Goal: Information Seeking & Learning: Learn about a topic

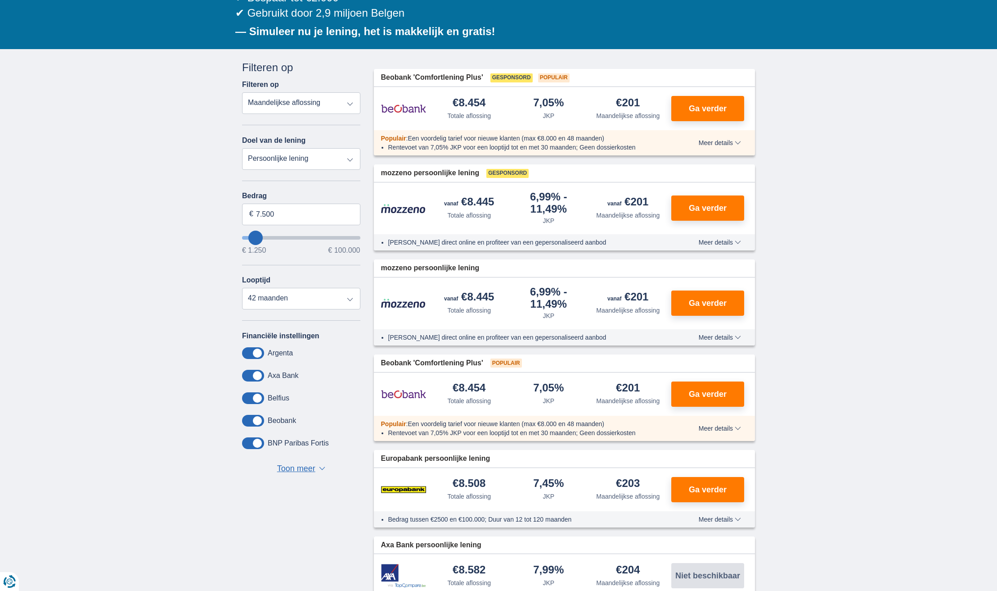
scroll to position [84, 0]
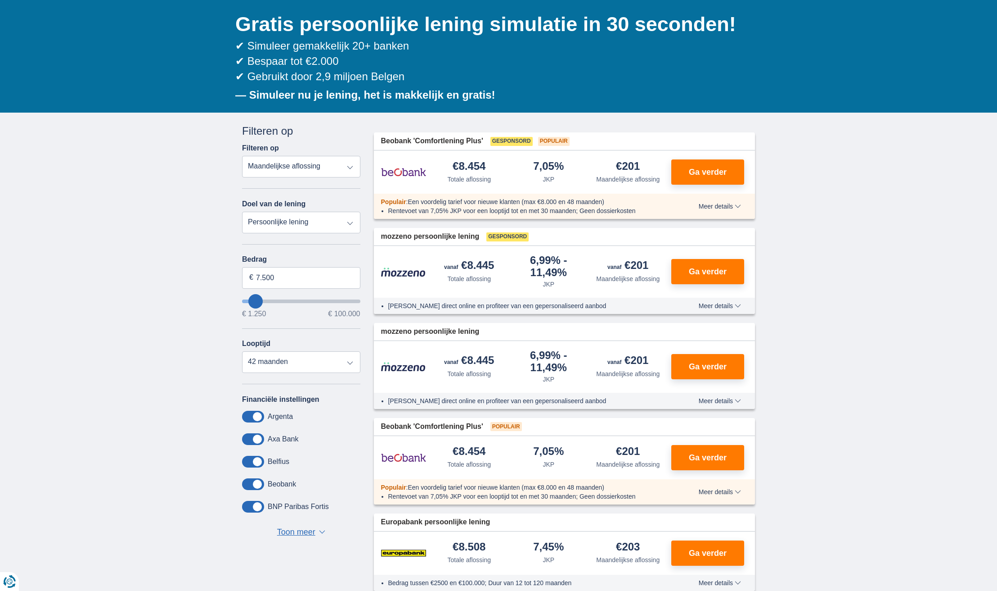
click at [718, 203] on span "Meer details" at bounding box center [720, 206] width 42 height 6
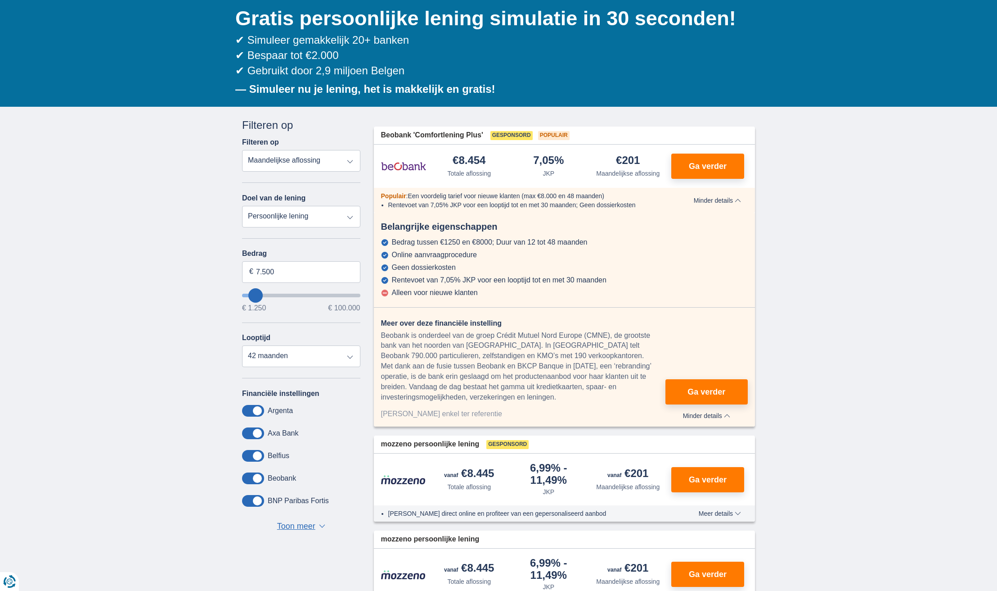
scroll to position [146, 0]
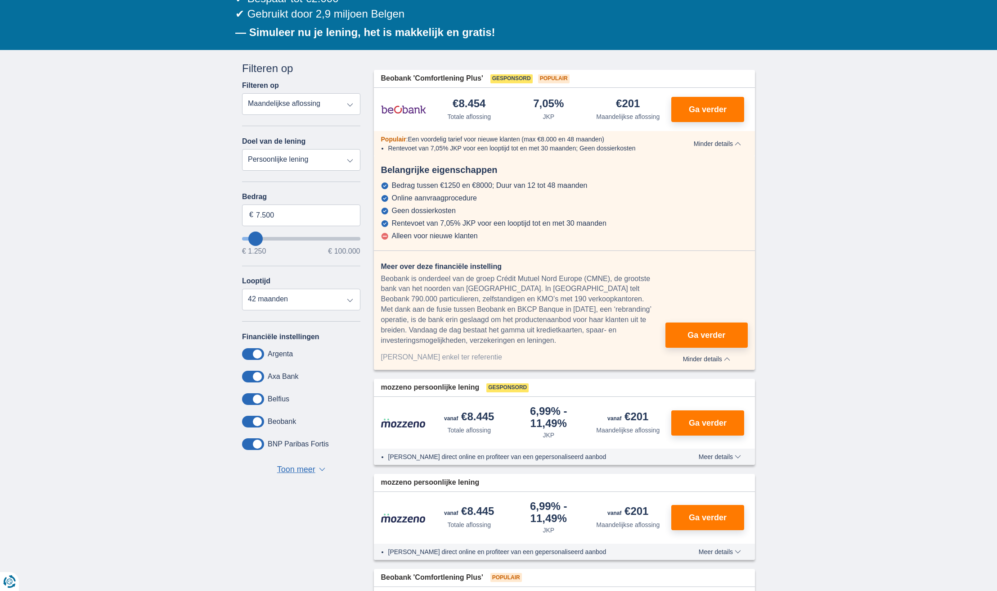
click at [408, 352] on div "[PERSON_NAME] enkel ter referentie" at bounding box center [523, 357] width 284 height 10
drag, startPoint x: 422, startPoint y: 352, endPoint x: 496, endPoint y: 350, distance: 74.3
click at [471, 352] on div "[PERSON_NAME] enkel ter referentie" at bounding box center [523, 357] width 284 height 10
click at [496, 352] on div "[PERSON_NAME] enkel ter referentie" at bounding box center [523, 357] width 284 height 10
drag, startPoint x: 438, startPoint y: 276, endPoint x: 433, endPoint y: 271, distance: 7.3
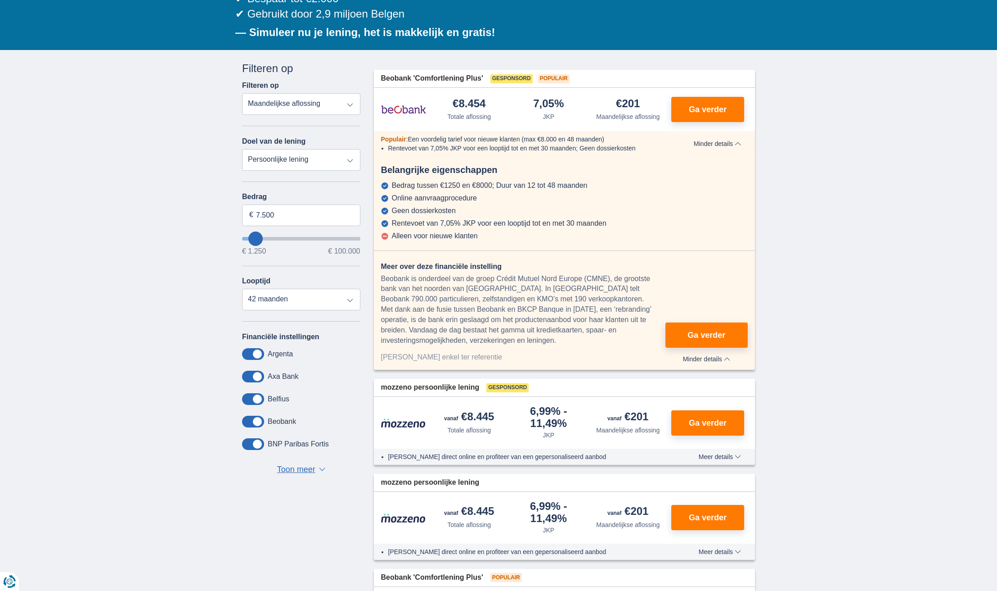
click at [433, 274] on div "Beobank is onderdeel van de groep Crédit Mutuel Nord Europe (CMNE), de grootste…" at bounding box center [523, 310] width 284 height 72
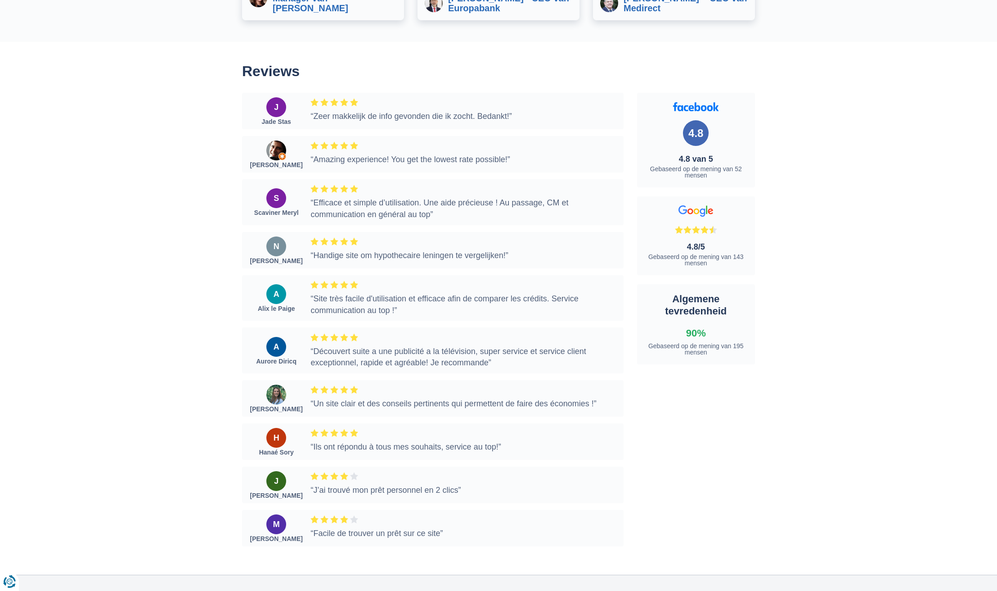
scroll to position [2956, 0]
drag, startPoint x: 676, startPoint y: 196, endPoint x: 756, endPoint y: 342, distance: 166.6
click at [756, 342] on div "4.8 4.8 van 5 Gebaseerd op de mening van 52 mensen 4.8/5 Gebaseerd op de mening…" at bounding box center [697, 233] width 132 height 280
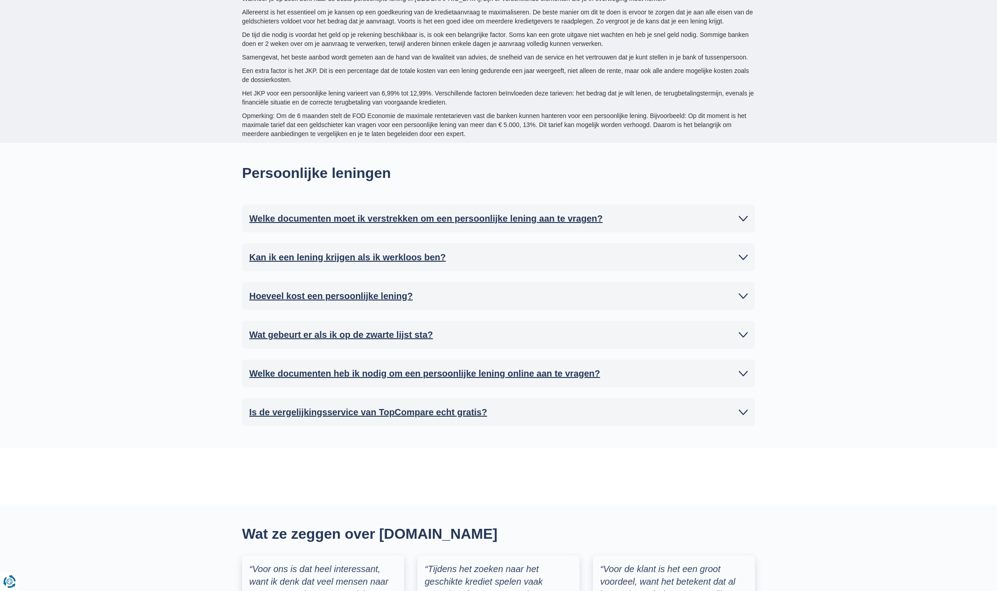
scroll to position [2192, 0]
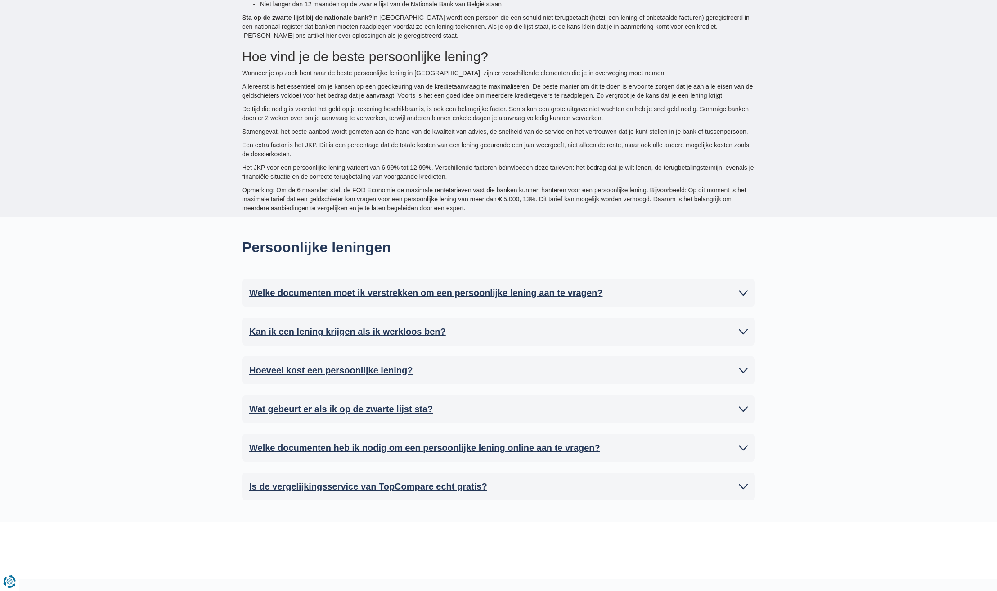
click at [393, 286] on h2 "Welke documenten moet ik verstrekken om een persoonlijke lening aan te vragen?" at bounding box center [425, 293] width 353 height 14
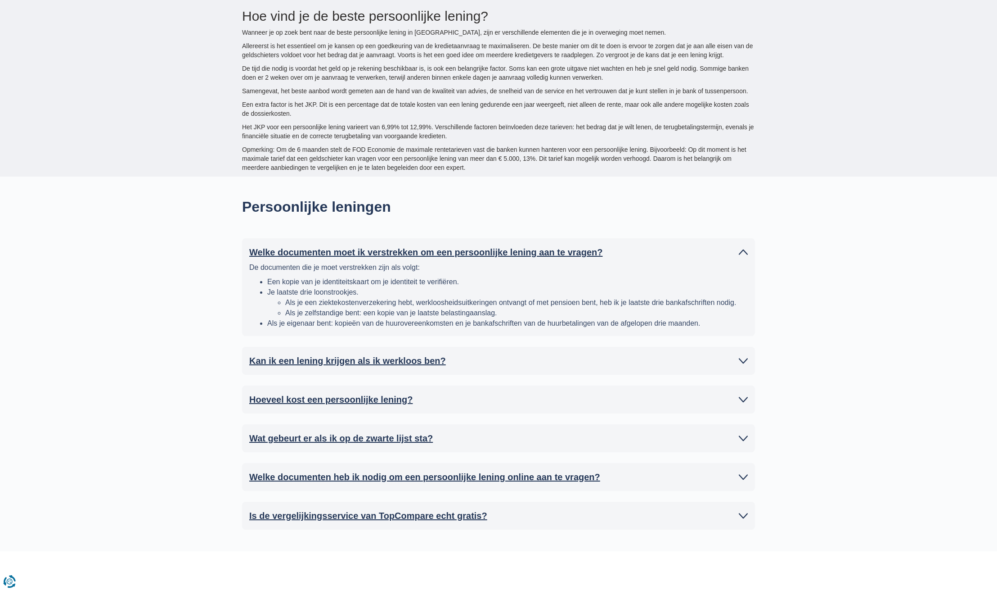
scroll to position [2308, 0]
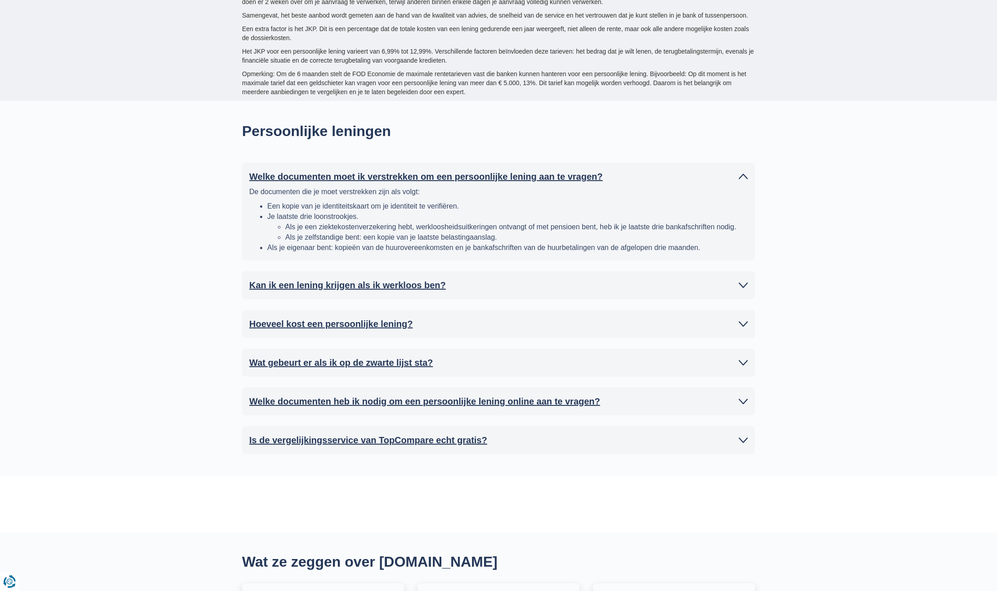
click at [348, 278] on h2 "Kan ik een lening krijgen als ik werkloos ben?" at bounding box center [347, 285] width 197 height 14
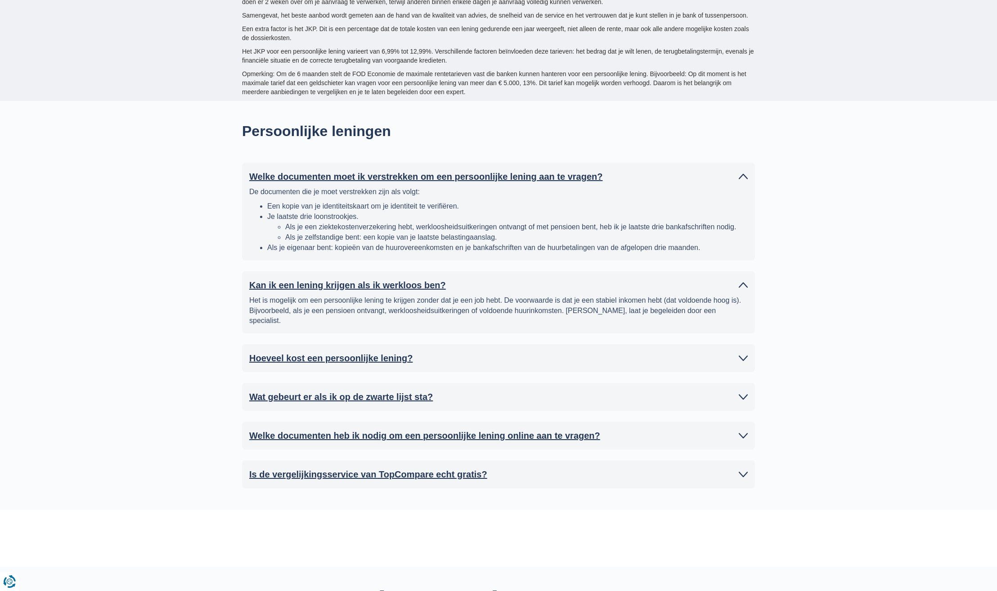
click at [354, 351] on h2 "Hoeveel kost een persoonlijke lening?" at bounding box center [330, 358] width 163 height 14
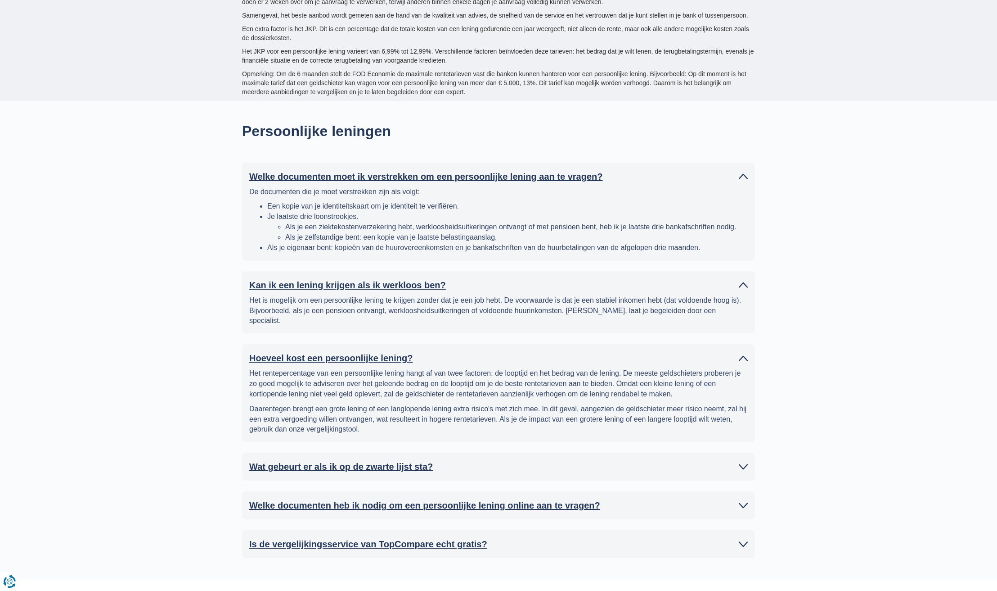
drag, startPoint x: 385, startPoint y: 429, endPoint x: 384, endPoint y: 445, distance: 16.3
click at [385, 460] on h2 "Wat gebeurt er als ik op de zwarte lijst sta?" at bounding box center [341, 467] width 184 height 14
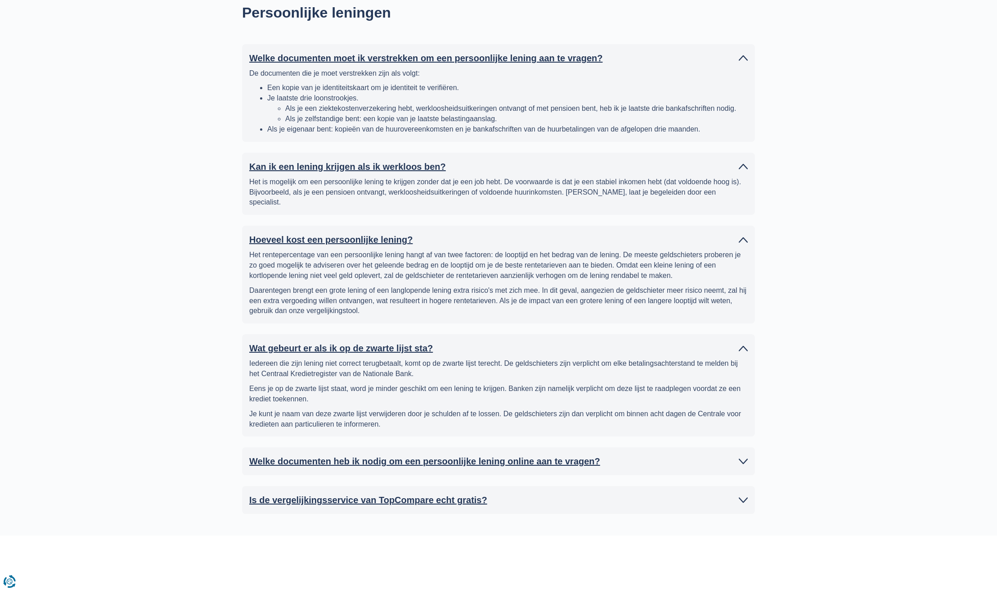
scroll to position [2432, 0]
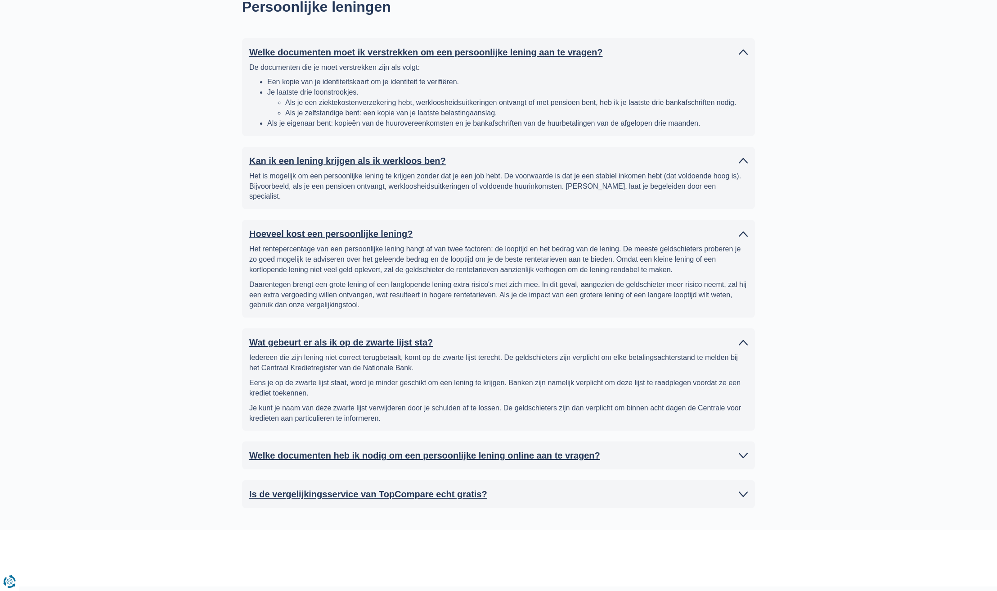
drag, startPoint x: 352, startPoint y: 462, endPoint x: 349, endPoint y: 434, distance: 28.5
click at [352, 487] on h2 "Is de vergelijkingsservice van TopCompare echt gratis?" at bounding box center [368, 494] width 238 height 14
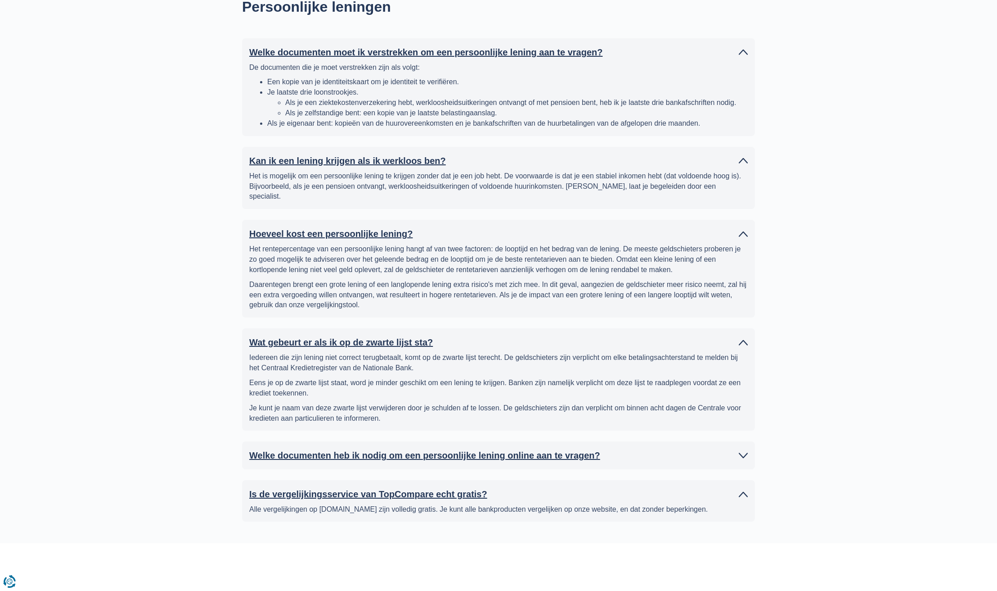
click at [349, 448] on h2 "Welke documenten heb ik nodig om een persoonlijke lening online aan te vragen?" at bounding box center [424, 455] width 351 height 14
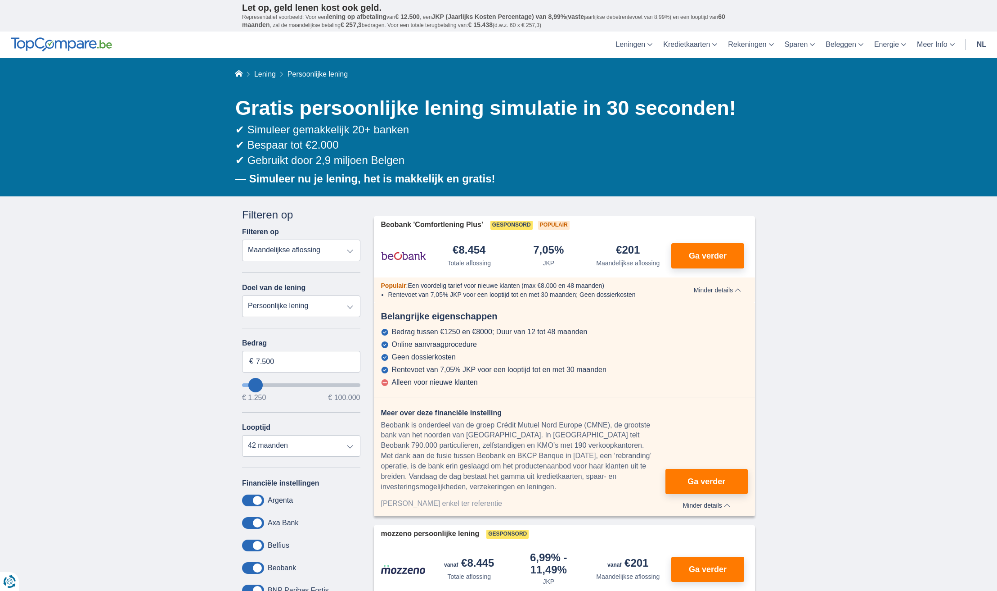
scroll to position [0, 0]
drag, startPoint x: 327, startPoint y: 152, endPoint x: 350, endPoint y: 175, distance: 32.5
click at [347, 173] on div "✔ Simuleer gemakkelijk 20+ banken ✔ Bespaar tot €2.000 ✔ Gebruikt door 2,9 milj…" at bounding box center [495, 158] width 520 height 72
click at [350, 175] on b "— Simuleer nu je lening, het is makkelijk en gratis!" at bounding box center [365, 178] width 260 height 12
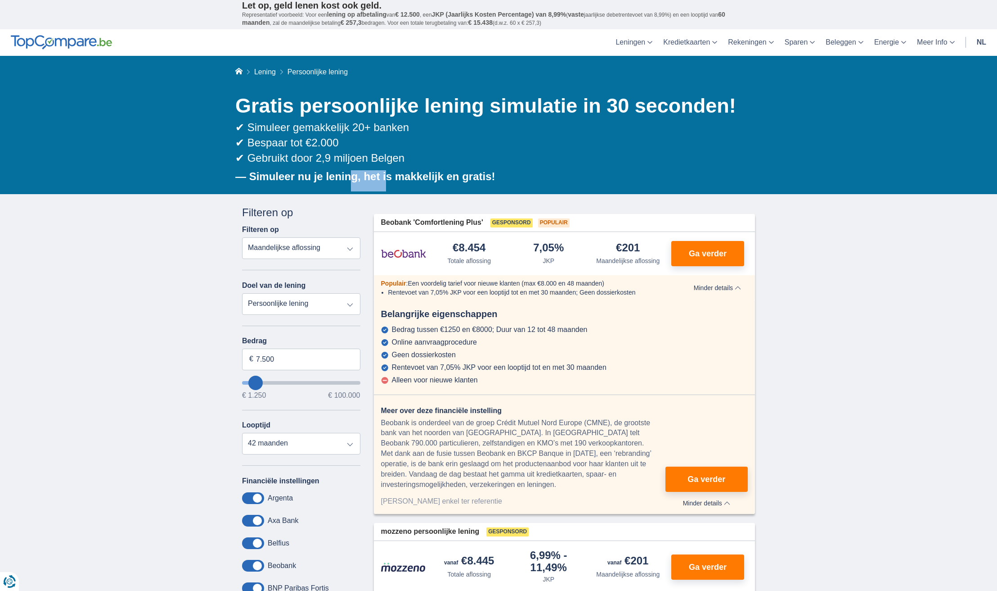
drag, startPoint x: 349, startPoint y: 174, endPoint x: 414, endPoint y: 175, distance: 65.3
click at [414, 175] on b "— Simuleer nu je lening, het is makkelijk en gratis!" at bounding box center [365, 176] width 260 height 12
click at [445, 175] on b "— Simuleer nu je lening, het is makkelijk en gratis!" at bounding box center [365, 176] width 260 height 12
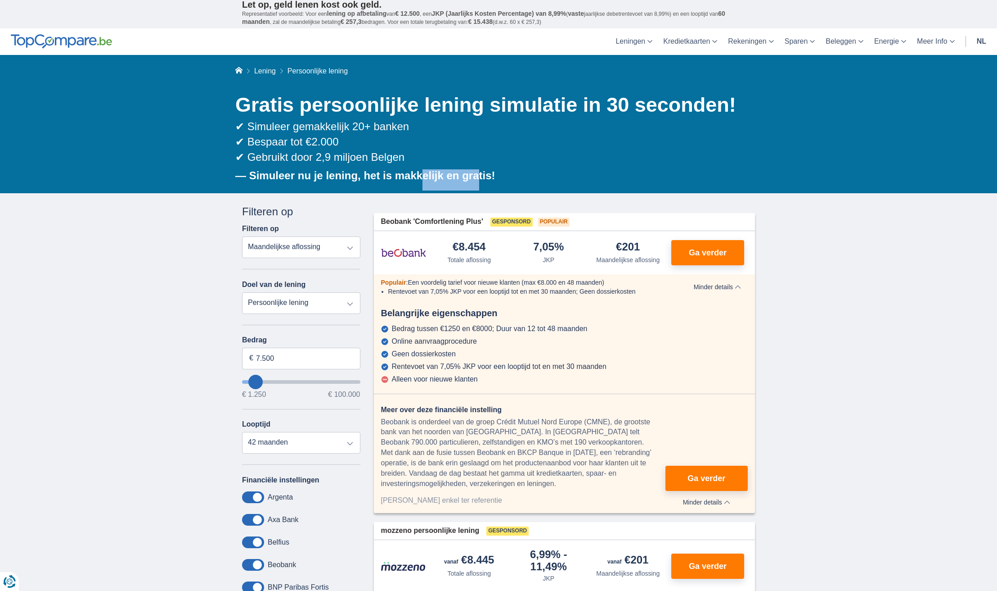
drag, startPoint x: 477, startPoint y: 175, endPoint x: 360, endPoint y: 175, distance: 117.5
click at [360, 175] on b "— Simuleer nu je lening, het is makkelijk en gratis!" at bounding box center [365, 175] width 260 height 12
click at [317, 173] on b "— Simuleer nu je lening, het is makkelijk en gratis!" at bounding box center [365, 175] width 260 height 12
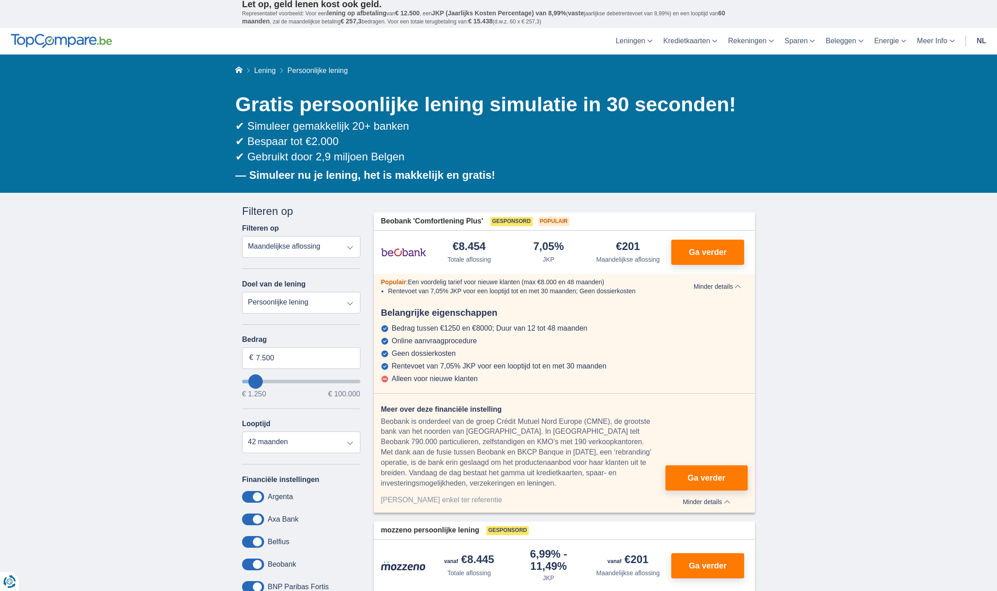
click at [102, 126] on div "Home [GEOGRAPHIC_DATA] Persoonlijke lening Gratis persoonlijke lening simulatie…" at bounding box center [498, 123] width 997 height 139
